Goal: Communication & Community: Ask a question

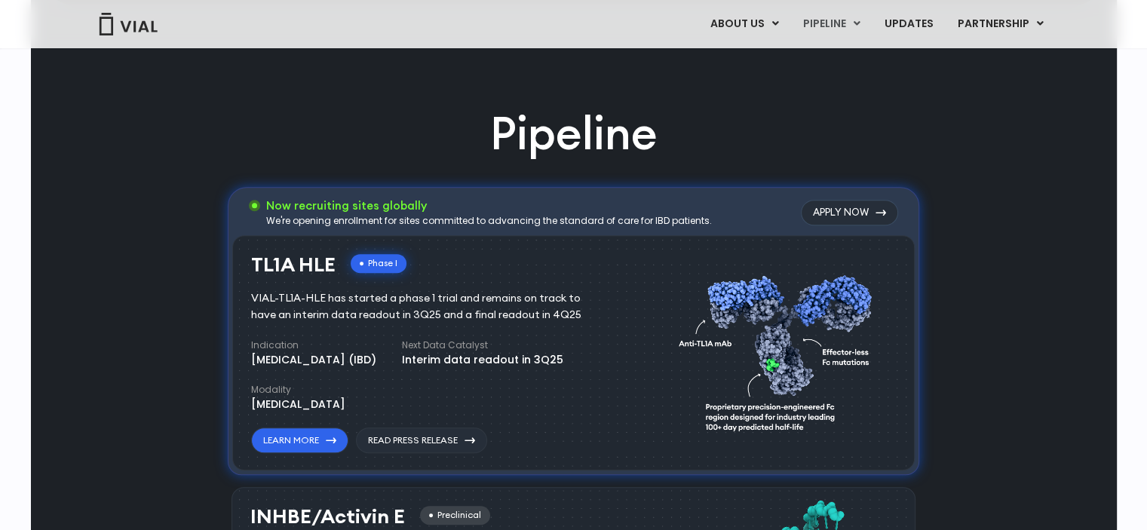
scroll to position [861, 0]
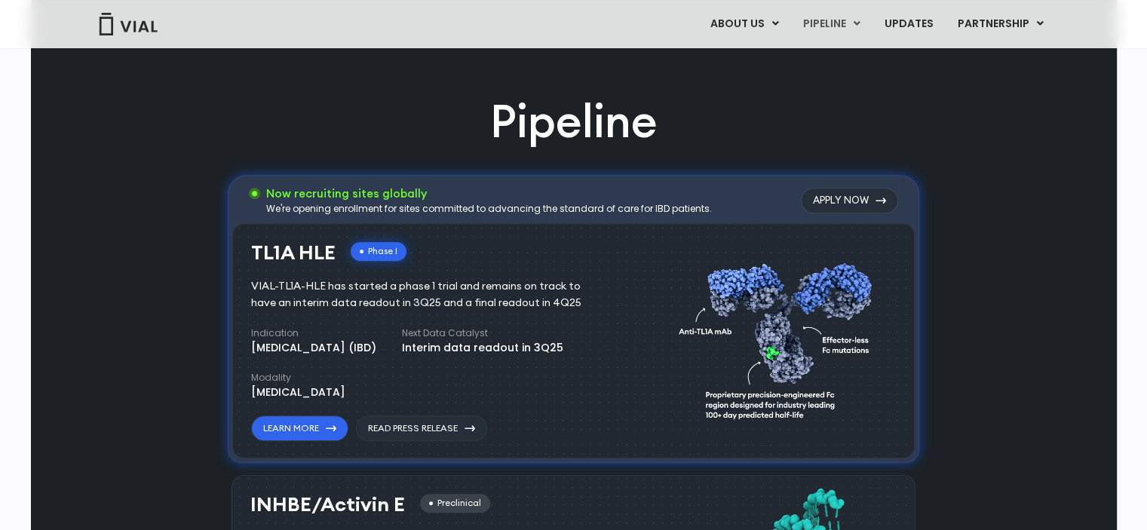
click at [747, 204] on div "Now recruiting sites globally We're opening enrollment for sites committed to a…" at bounding box center [573, 203] width 682 height 40
click at [293, 444] on div "TL1A HLE Phase I VIAL-TL1A-HLE has started a phase 1 trial and remains on track…" at bounding box center [573, 341] width 682 height 236
click at [295, 437] on link "Learn More" at bounding box center [299, 428] width 97 height 26
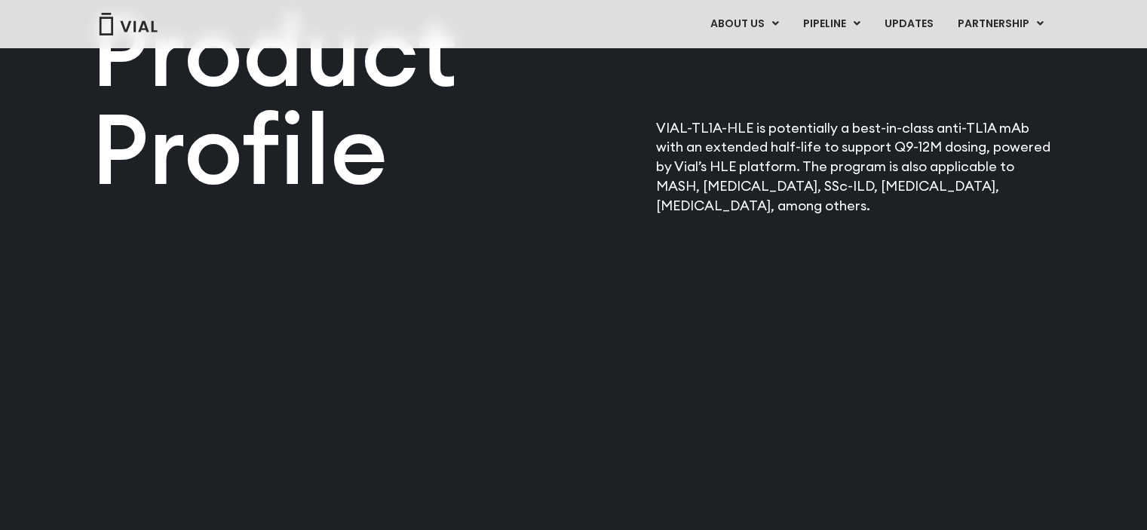
scroll to position [1875, 0]
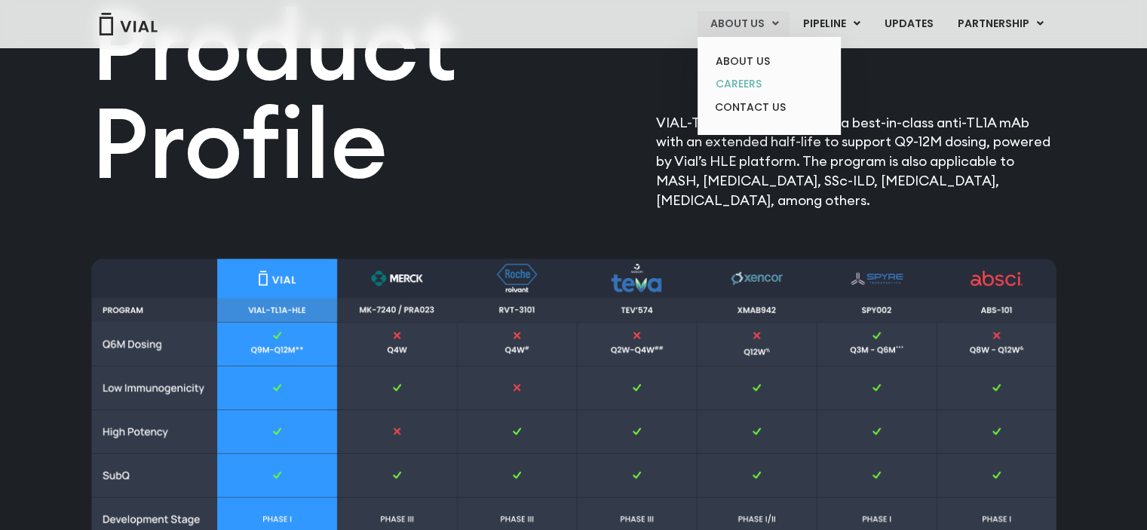
click at [759, 85] on link "CAREERS" at bounding box center [769, 83] width 132 height 23
click at [757, 60] on link "ABOUT US" at bounding box center [769, 61] width 132 height 23
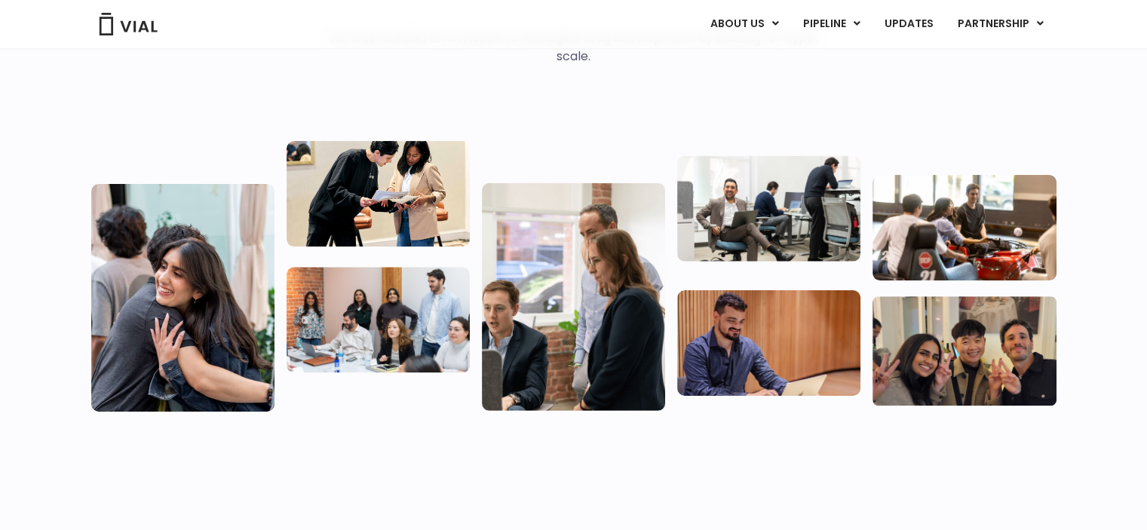
scroll to position [208, 0]
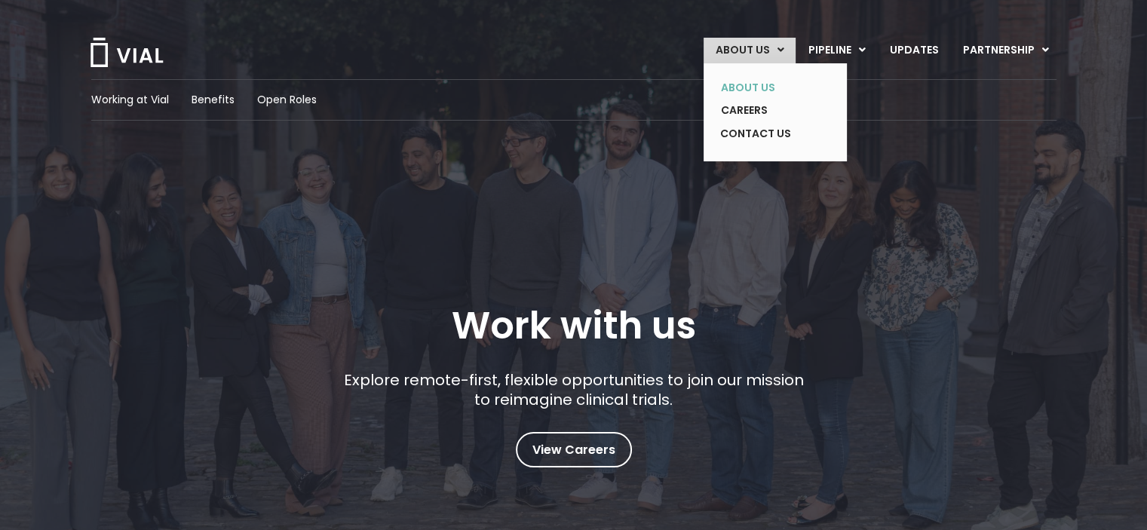
click at [771, 78] on link "ABOUT US" at bounding box center [764, 87] width 110 height 23
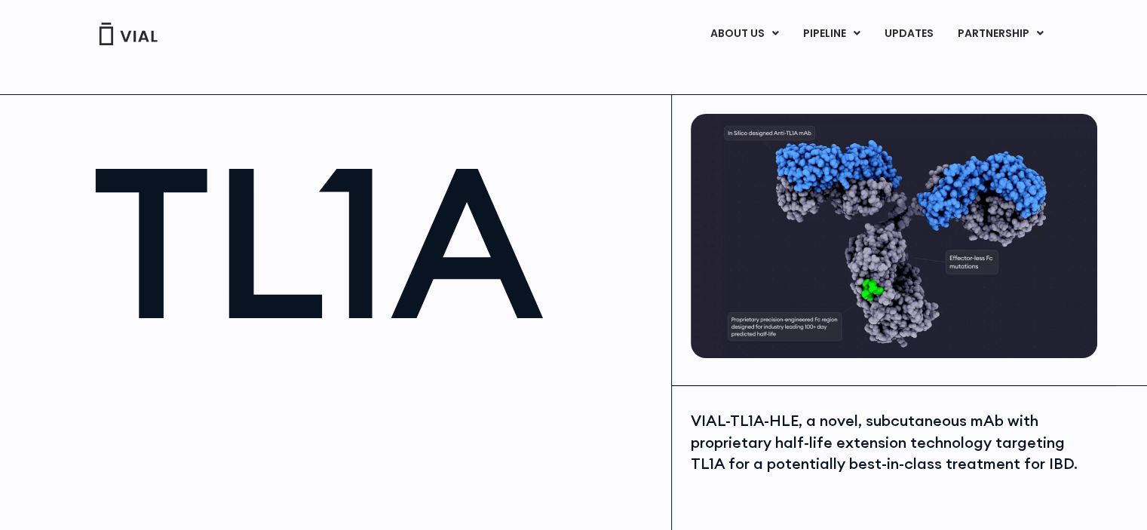
click at [984, 416] on div "VIAL-TL1A-HLE, a novel, subcutaneous mAb with proprietary half-life extension t…" at bounding box center [892, 442] width 403 height 65
copy div "mAb"
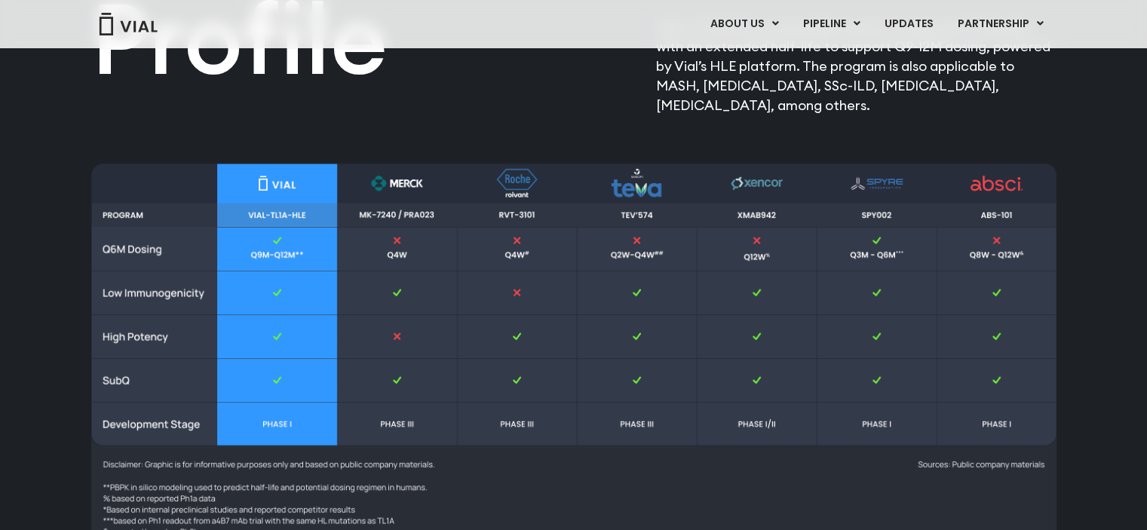
scroll to position [1957, 0]
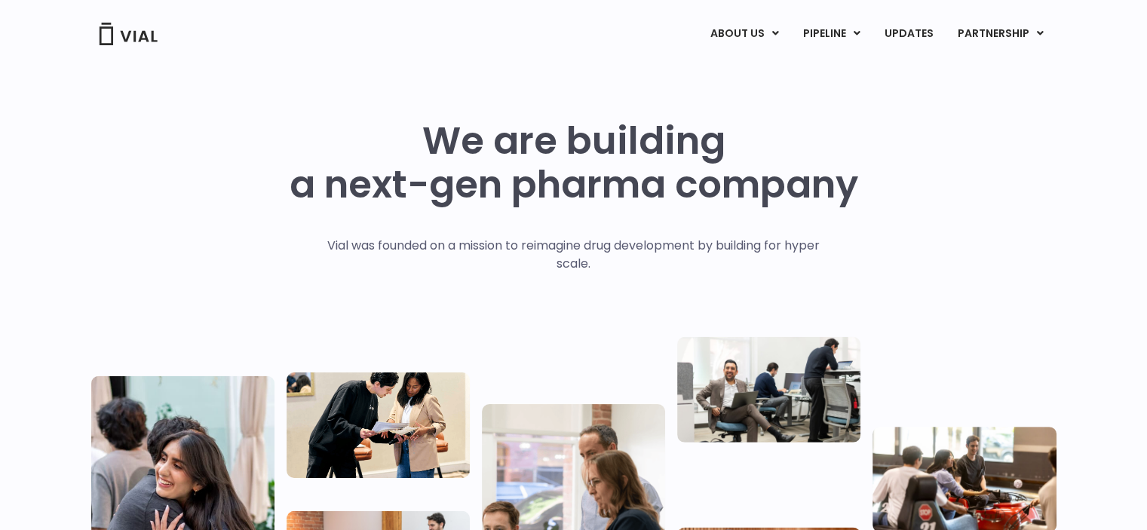
click at [136, 38] on img at bounding box center [128, 34] width 60 height 23
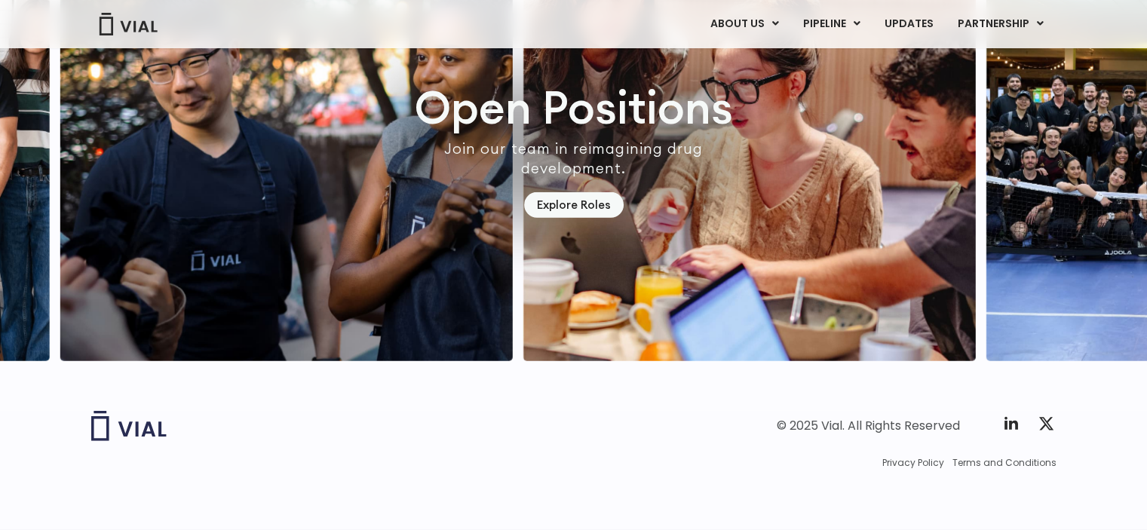
scroll to position [4429, 0]
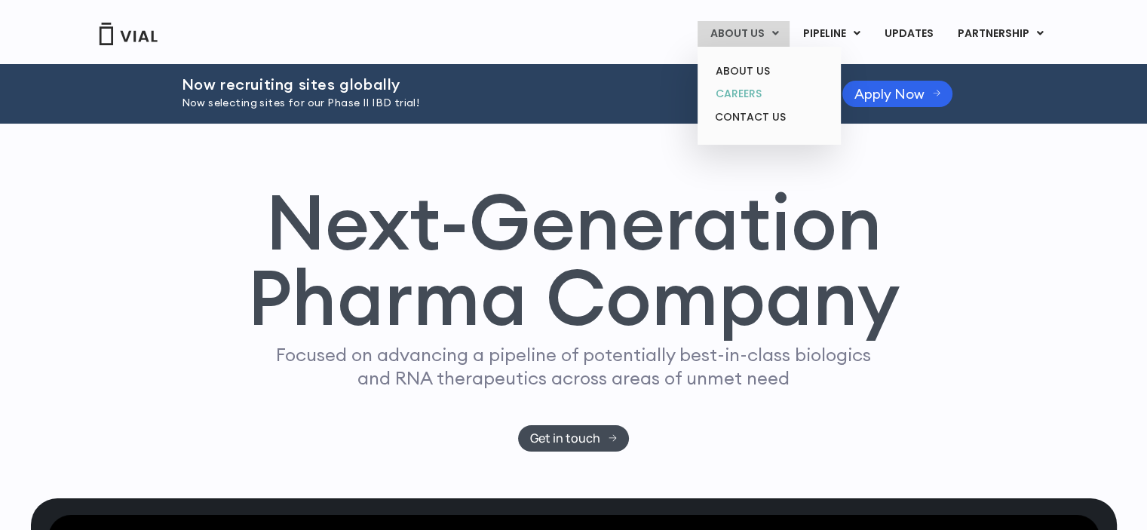
click at [759, 100] on link "CAREERS" at bounding box center [769, 93] width 132 height 23
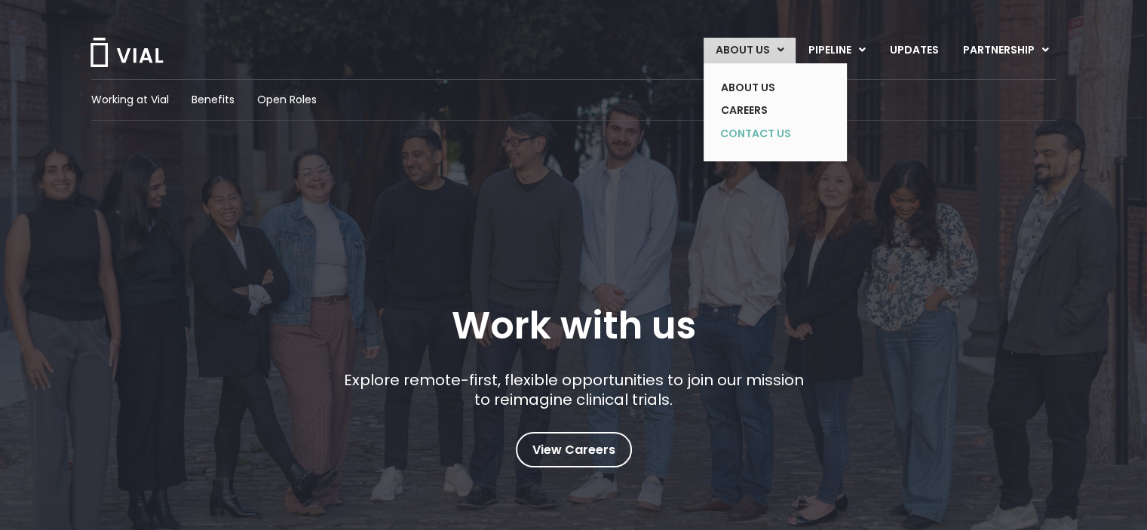
click at [764, 129] on link "CONTACT US" at bounding box center [764, 134] width 110 height 24
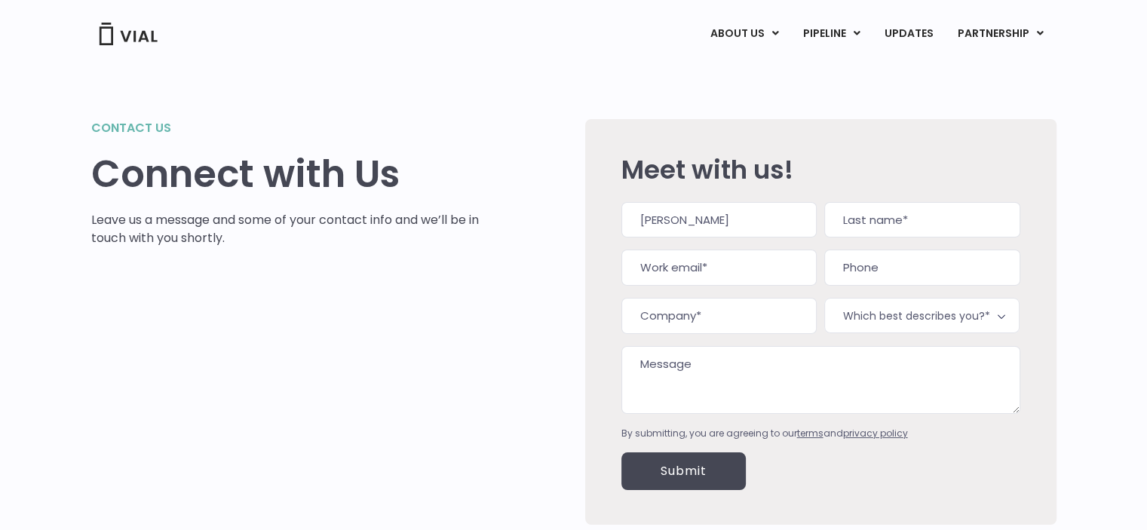
type input "Kamil"
type input "Abdullin"
type input "abdullink8@gmail.com"
type input "(___) ___-____"
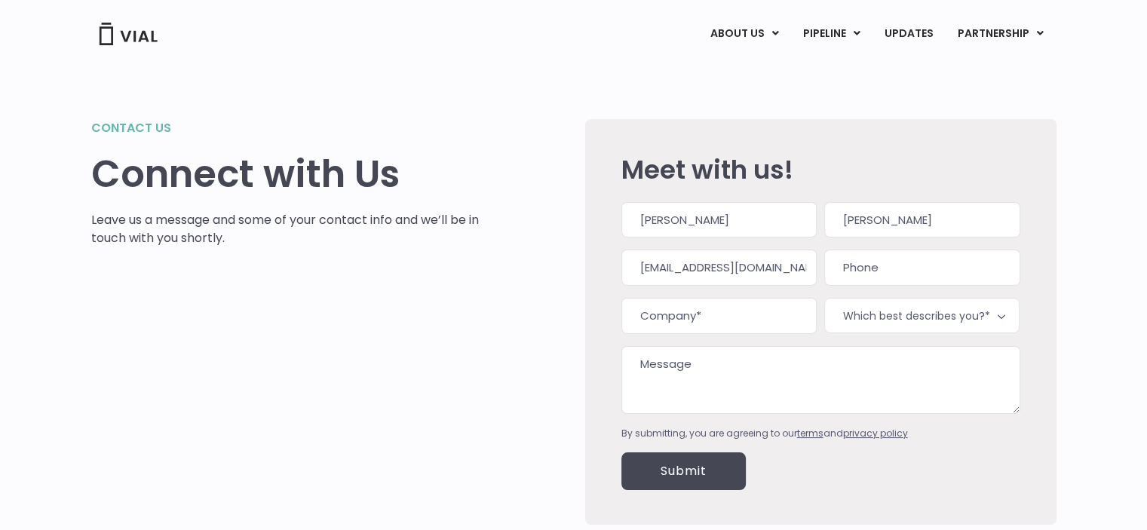
click at [700, 331] on input "Company (Required)" at bounding box center [718, 316] width 195 height 36
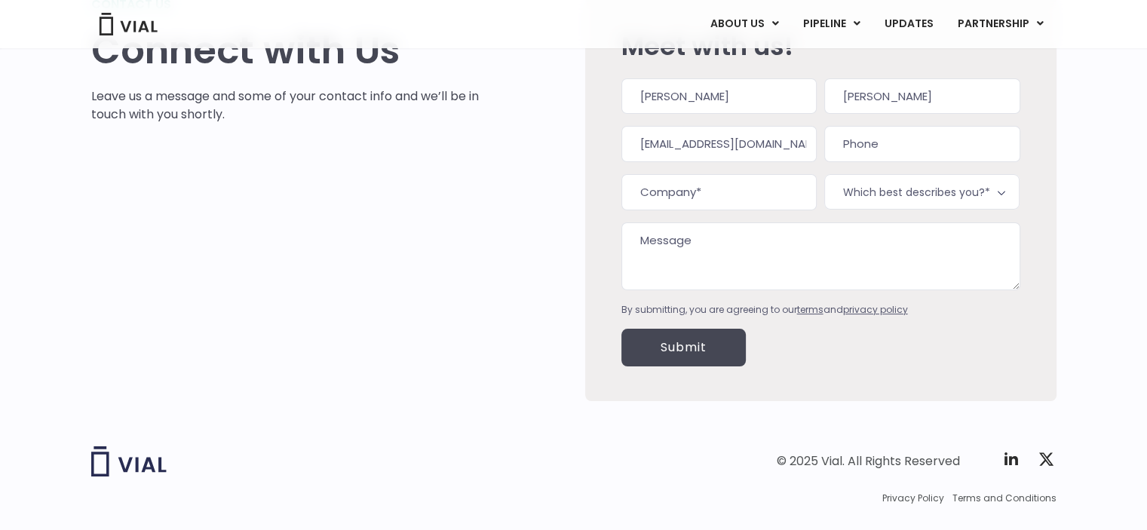
scroll to position [128, 0]
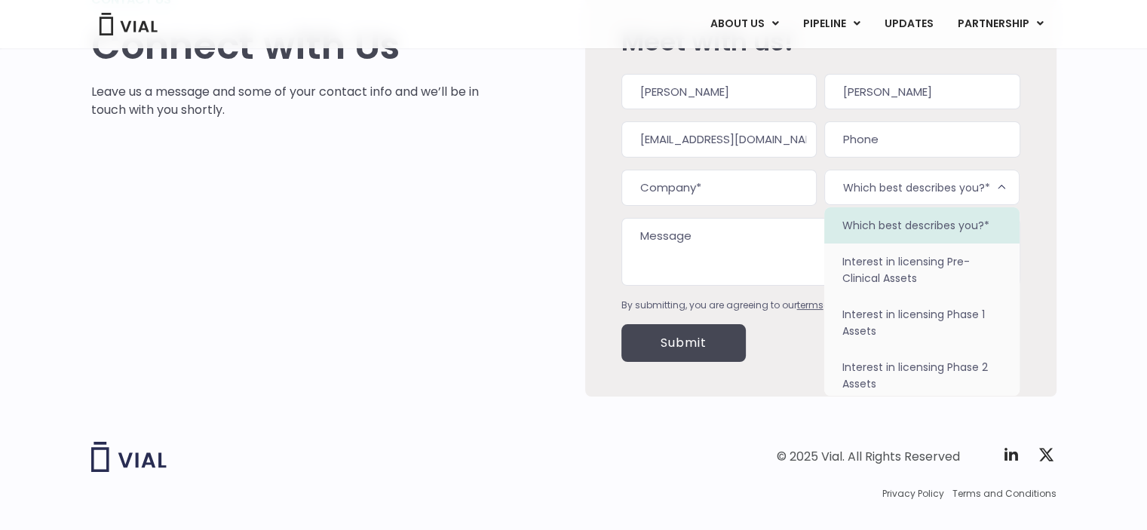
click at [860, 186] on span "Which best describes you?*" at bounding box center [921, 187] width 195 height 35
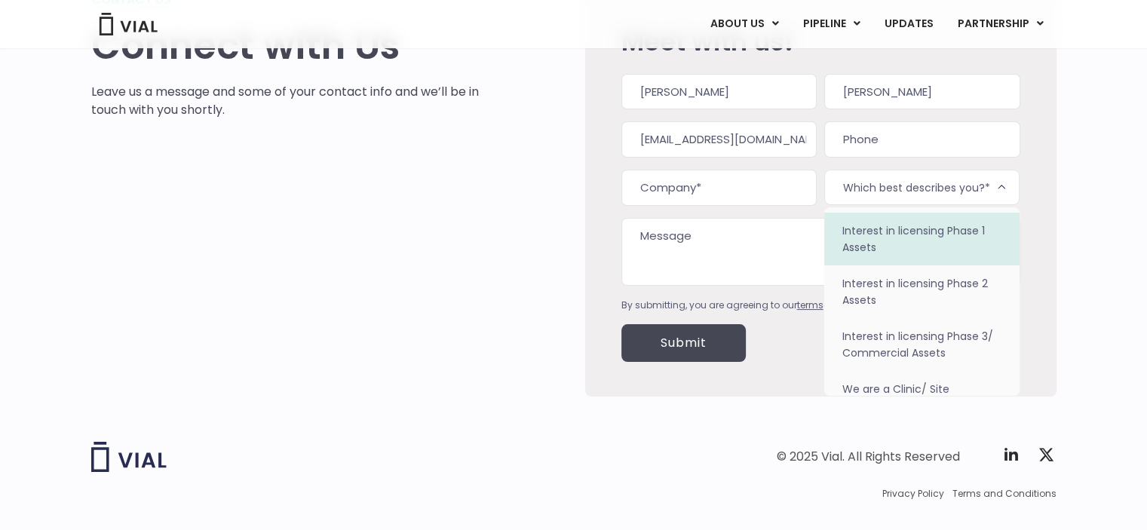
scroll to position [94, 0]
